Goal: Transaction & Acquisition: Purchase product/service

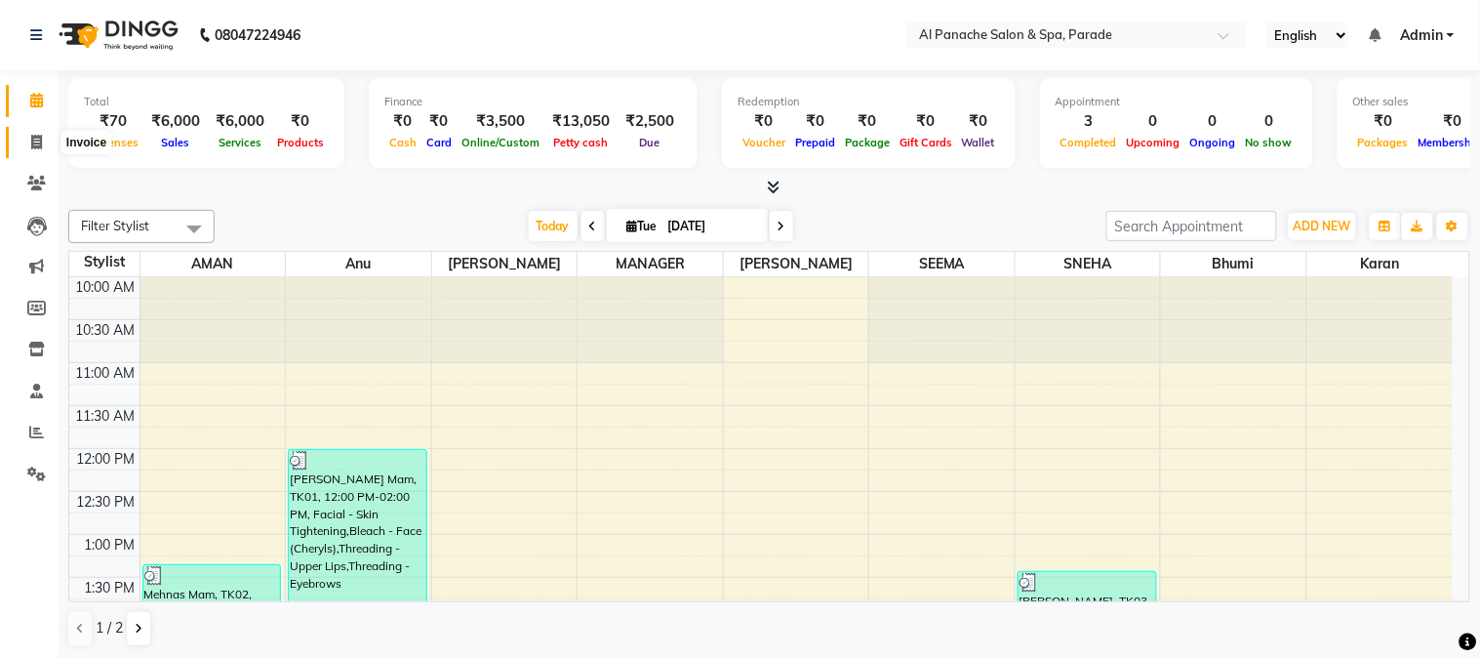
click at [31, 135] on icon at bounding box center [36, 142] width 11 height 15
select select "service"
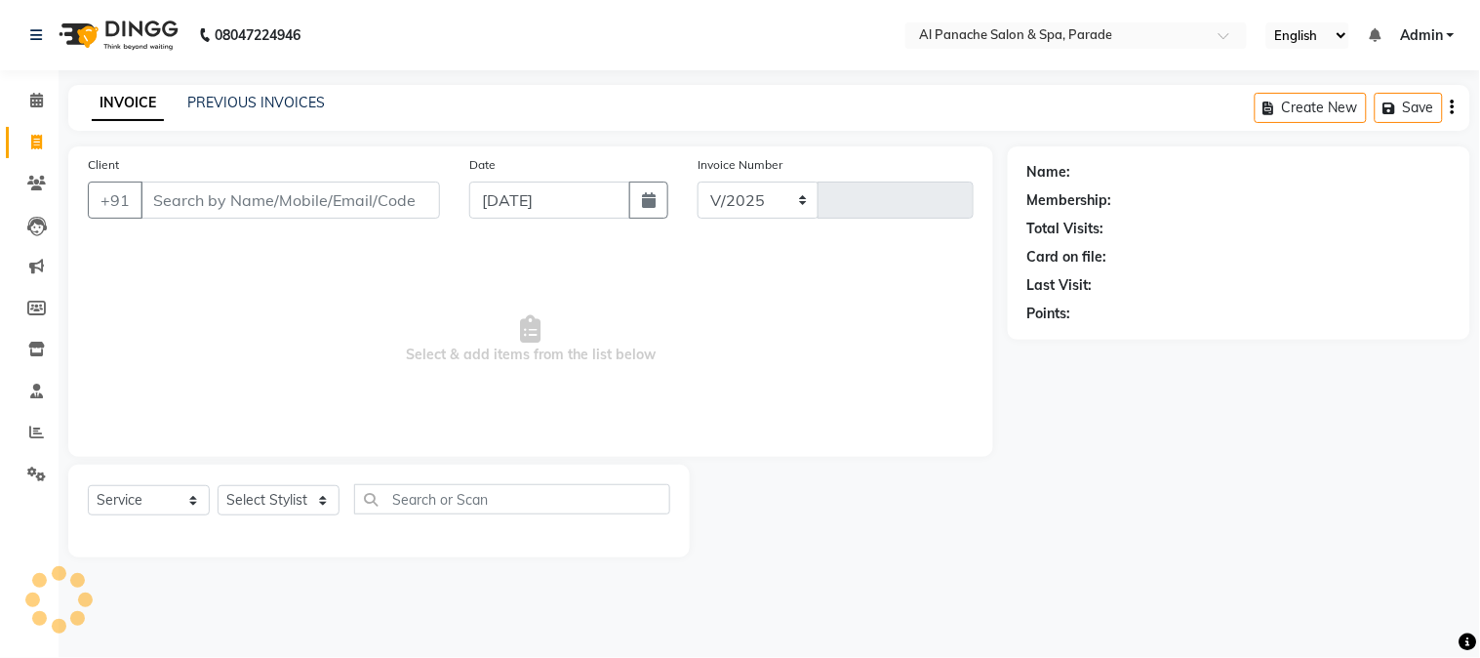
select select "463"
type input "1248"
click at [285, 222] on div "Client +91" at bounding box center [264, 194] width 382 height 80
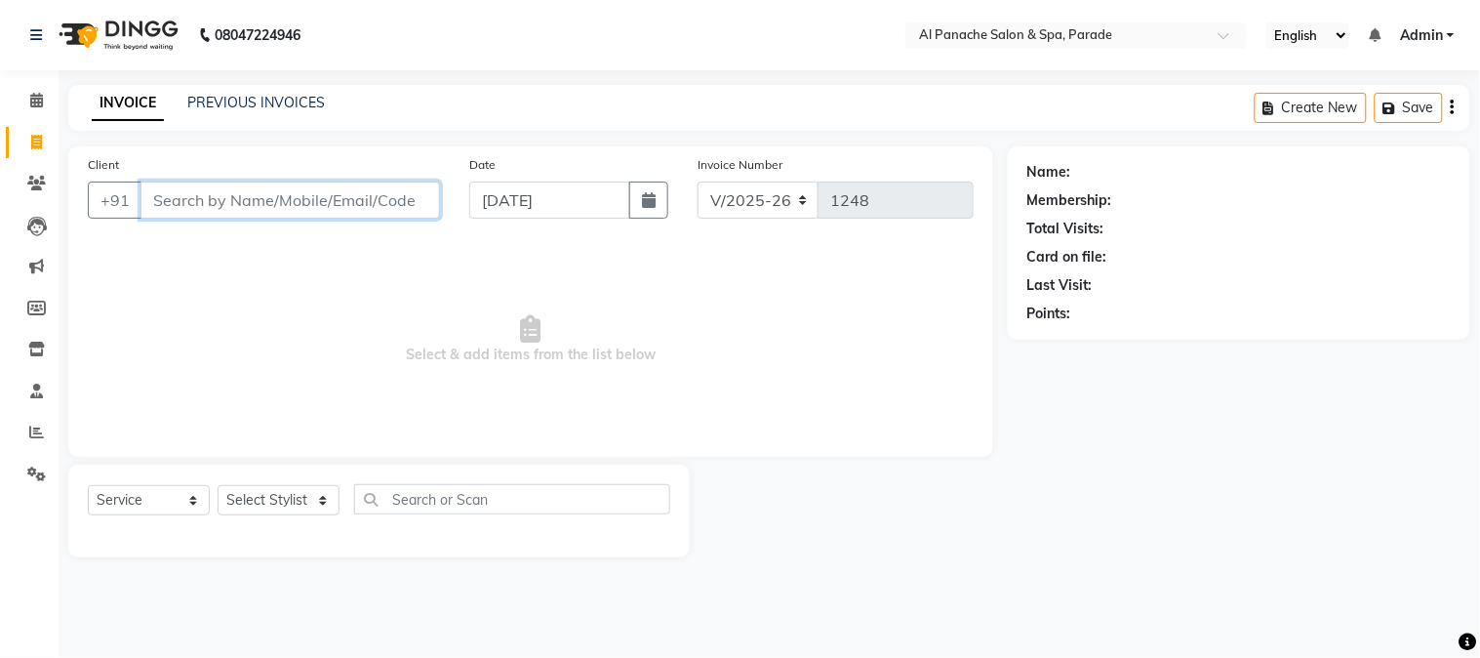
click at [285, 218] on input "Client" at bounding box center [291, 200] width 300 height 37
click at [241, 207] on input "Client" at bounding box center [291, 200] width 300 height 37
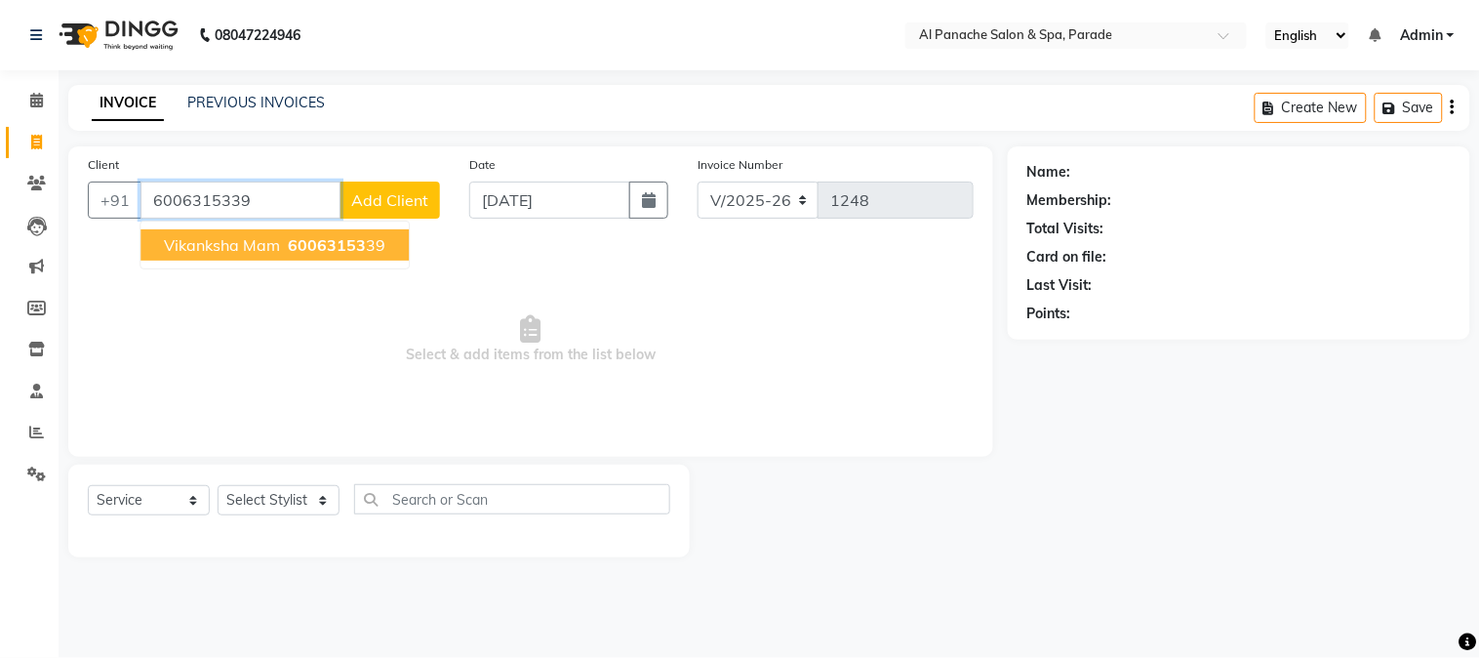
type input "6006315339"
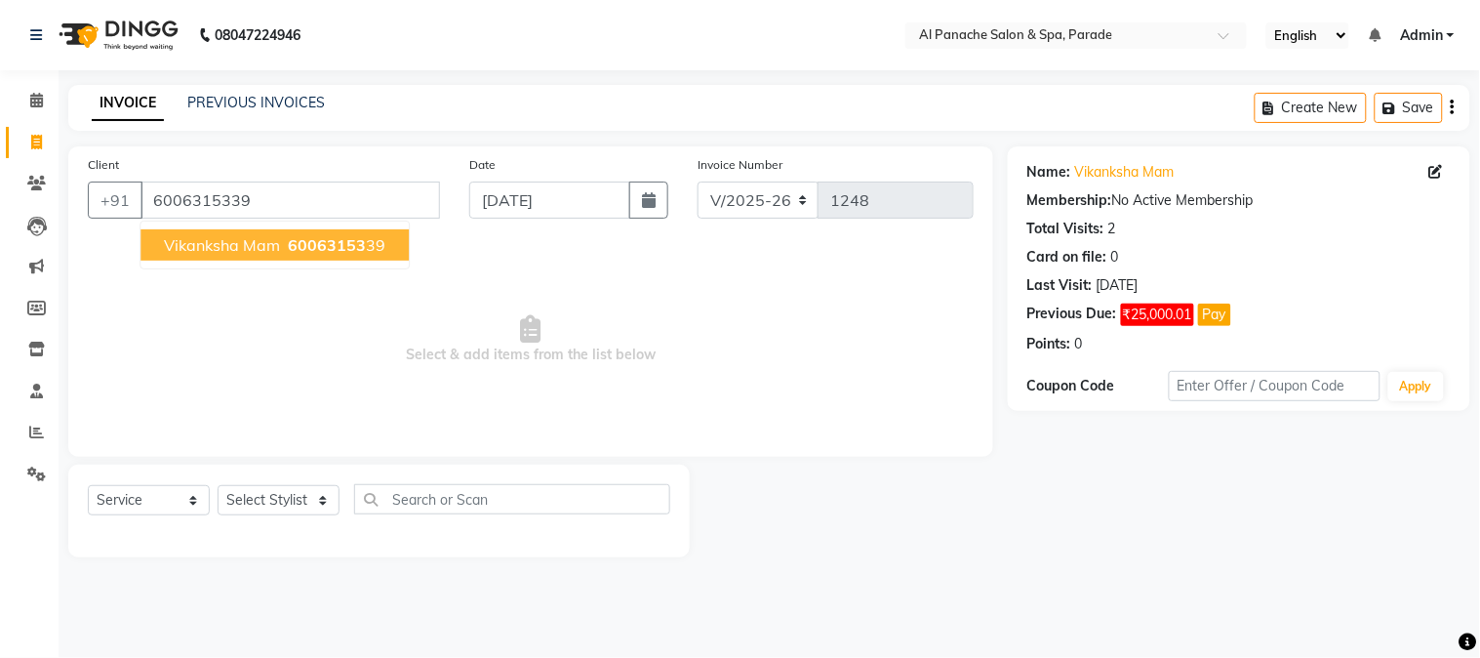
click at [348, 242] on span "60063153" at bounding box center [327, 245] width 78 height 20
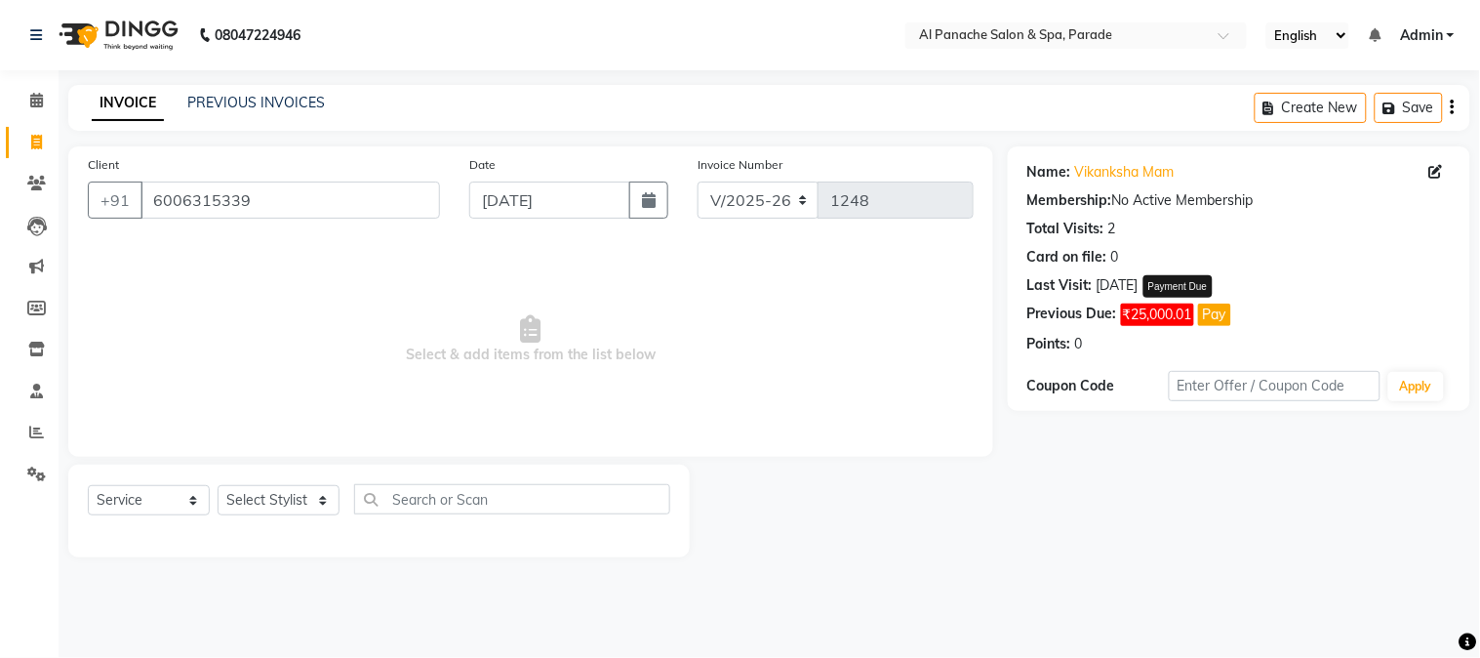
click at [1225, 306] on button "Pay" at bounding box center [1214, 315] width 33 height 22
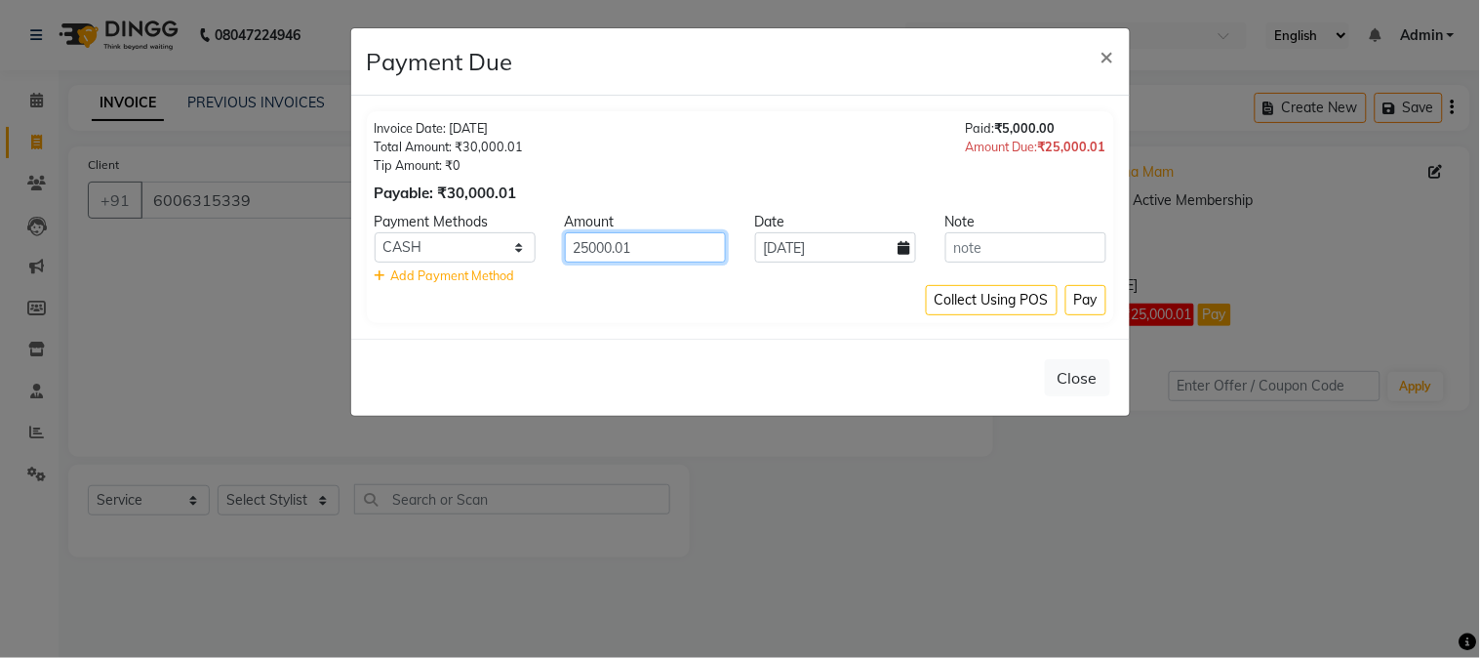
click at [656, 245] on input "25000.01" at bounding box center [645, 247] width 161 height 30
type input "2"
type input "10000"
click at [1097, 290] on button "Pay" at bounding box center [1086, 300] width 41 height 30
